Goal: Information Seeking & Learning: Find specific page/section

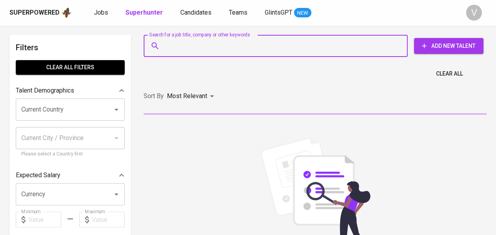
click at [239, 51] on input "Search for a job title, company or other keywords" at bounding box center [277, 45] width 229 height 15
paste input "PT vivo Mobile [GEOGRAPHIC_DATA]"
type input "PT vivo Mobile [GEOGRAPHIC_DATA]"
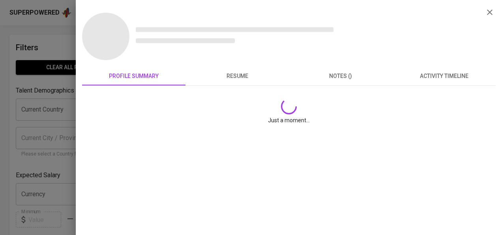
click at [58, 133] on div at bounding box center [251, 117] width 502 height 235
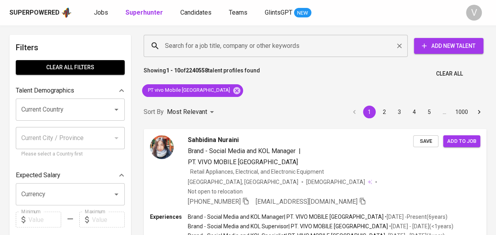
click at [220, 53] on div "Search for a job title, company or other keywords" at bounding box center [276, 46] width 264 height 22
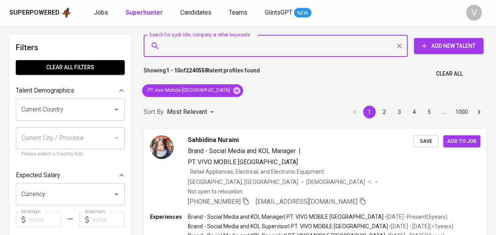
paste input "[PERSON_NAME]"
type input "[PERSON_NAME]"
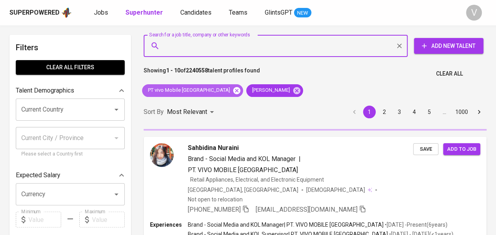
click at [233, 90] on icon at bounding box center [236, 89] width 7 height 7
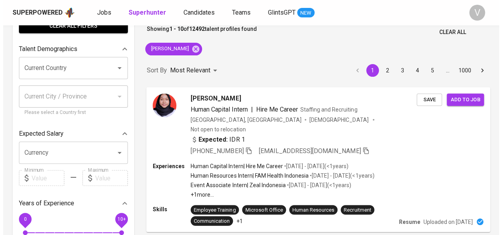
scroll to position [41, 0]
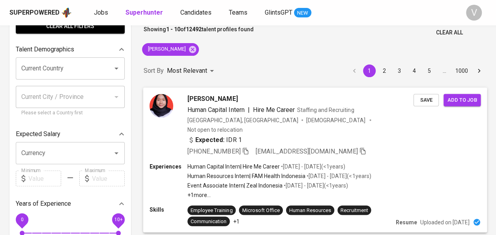
click at [369, 118] on div "[GEOGRAPHIC_DATA], [GEOGRAPHIC_DATA] [DEMOGRAPHIC_DATA] Not open to relocation" at bounding box center [301, 124] width 226 height 17
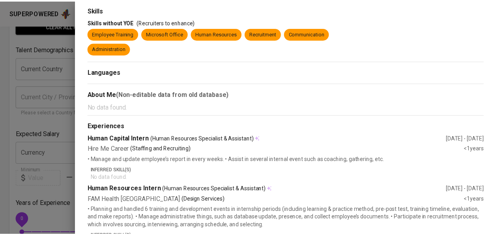
scroll to position [0, 0]
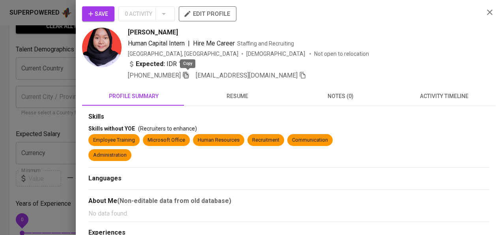
click at [187, 75] on icon "button" at bounding box center [185, 74] width 7 height 7
click at [66, 83] on div at bounding box center [251, 117] width 502 height 235
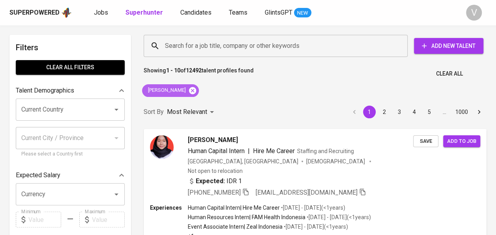
click at [188, 89] on icon at bounding box center [192, 90] width 9 height 9
click at [183, 44] on input "Search for a job title, company or other keywords" at bounding box center [277, 45] width 229 height 15
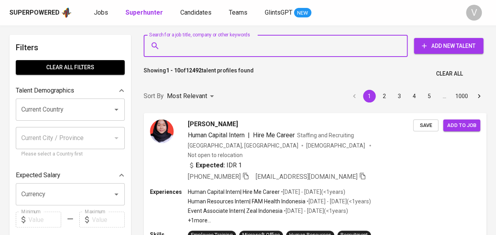
click at [178, 46] on input "Search for a job title, company or other keywords" at bounding box center [277, 45] width 229 height 15
paste input "PT. Putra Andalan [DEMOGRAPHIC_DATA]"
type input "PT. Putra Andalan [DEMOGRAPHIC_DATA]"
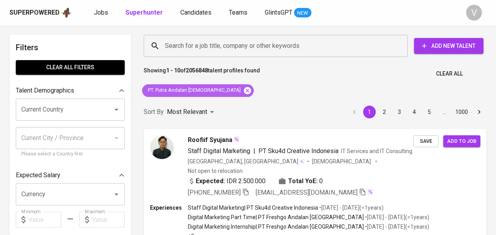
click at [244, 90] on icon at bounding box center [247, 89] width 7 height 7
